Goal: Task Accomplishment & Management: Complete application form

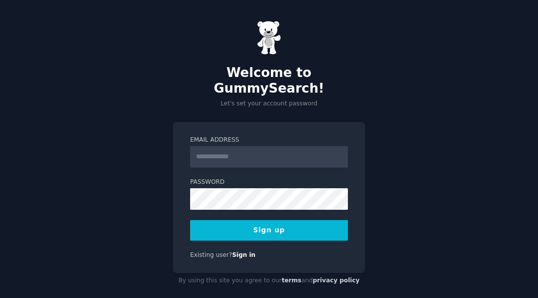
click at [223, 146] on input "Email Address" at bounding box center [269, 157] width 158 height 22
type input "*"
type input "**********"
click at [221, 202] on form "**********" at bounding box center [269, 188] width 158 height 105
click at [256, 221] on button "Sign up" at bounding box center [269, 230] width 158 height 21
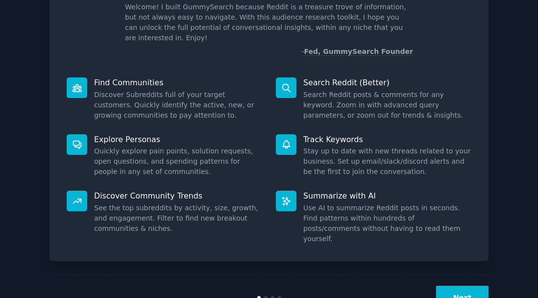
scroll to position [86, 0]
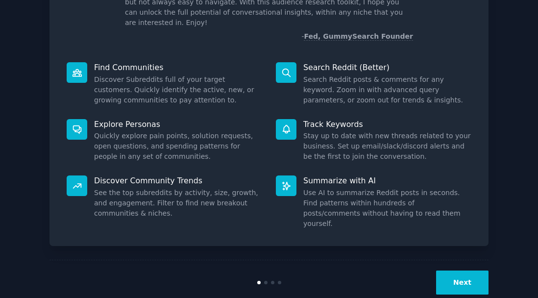
click at [473, 270] on button "Next" at bounding box center [462, 282] width 52 height 24
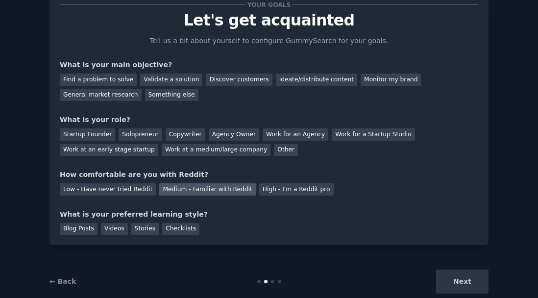
scroll to position [20, 0]
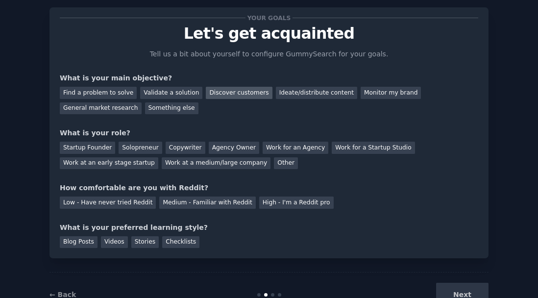
click at [232, 95] on div "Discover customers" at bounding box center [239, 93] width 66 height 12
click at [134, 147] on div "Solopreneur" at bounding box center [139, 147] width 43 height 12
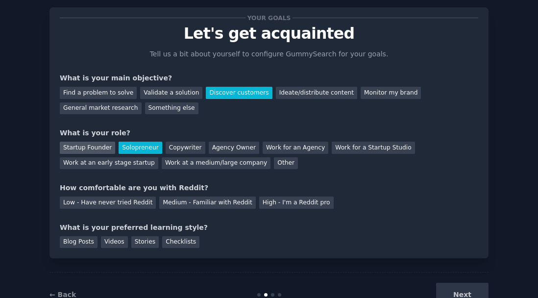
click at [84, 149] on div "Startup Founder" at bounding box center [87, 147] width 55 height 12
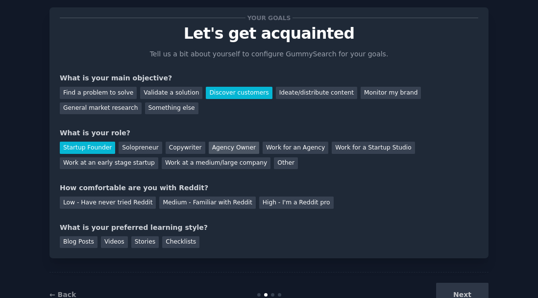
click at [238, 148] on div "Agency Owner" at bounding box center [234, 147] width 50 height 12
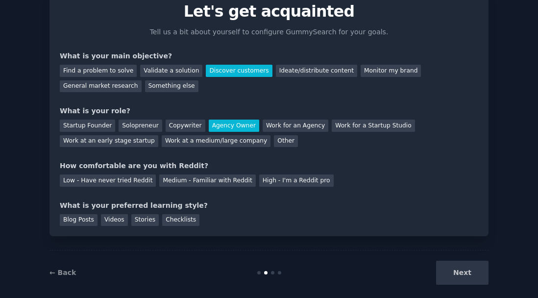
scroll to position [53, 0]
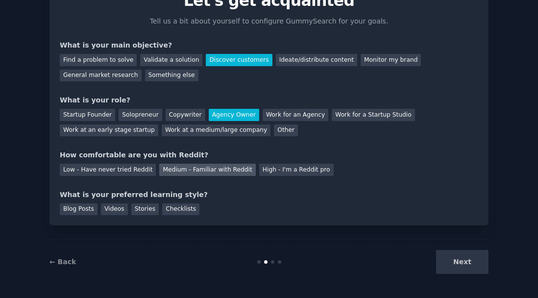
click at [184, 170] on div "Medium - Familiar with Reddit" at bounding box center [207, 170] width 96 height 12
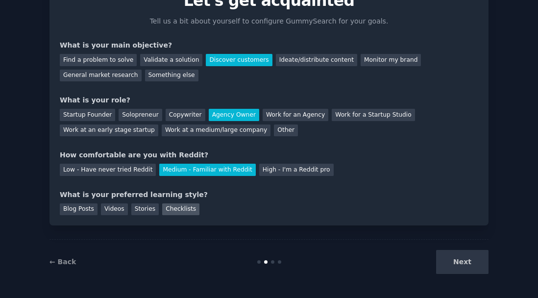
click at [167, 207] on div "Checklists" at bounding box center [180, 209] width 37 height 12
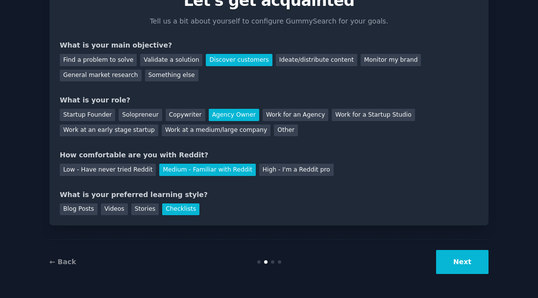
click at [479, 259] on button "Next" at bounding box center [462, 262] width 52 height 24
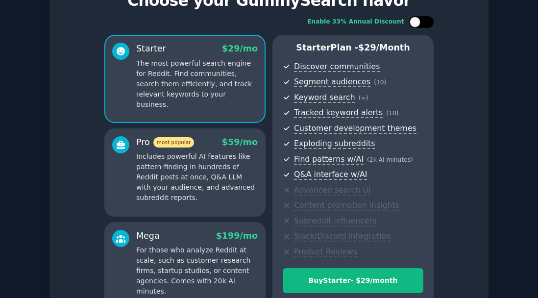
click at [421, 24] on div at bounding box center [421, 22] width 24 height 12
click at [422, 24] on div at bounding box center [427, 22] width 11 height 11
checkbox input "false"
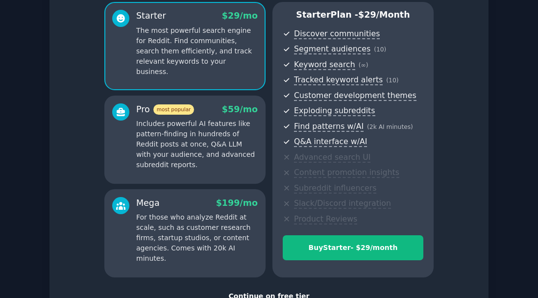
scroll to position [158, 0]
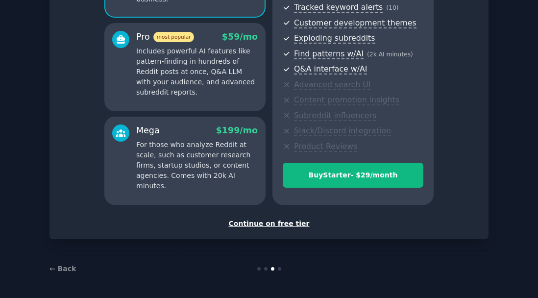
click at [258, 225] on div "Continue on free tier" at bounding box center [269, 223] width 418 height 10
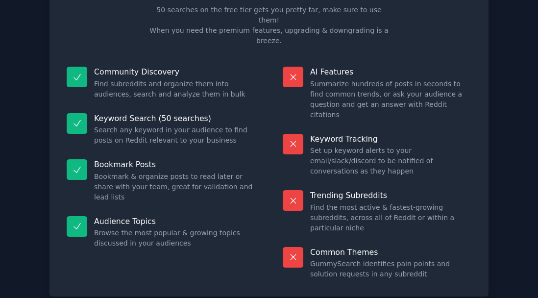
scroll to position [72, 0]
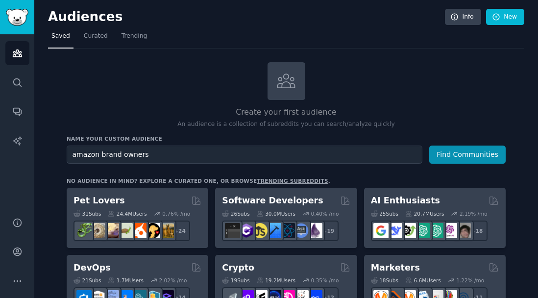
type input "amazon brand owners"
click at [429, 145] on button "Find Communities" at bounding box center [467, 154] width 76 height 18
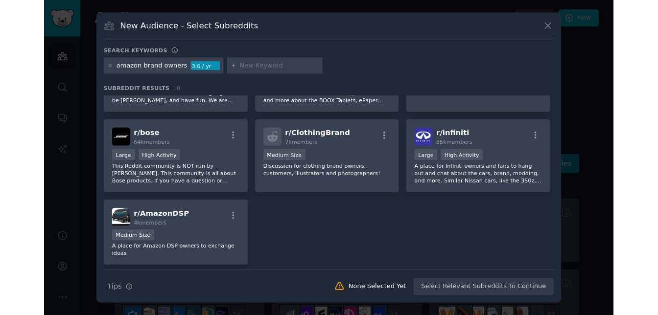
scroll to position [159, 0]
